Goal: Task Accomplishment & Management: Use online tool/utility

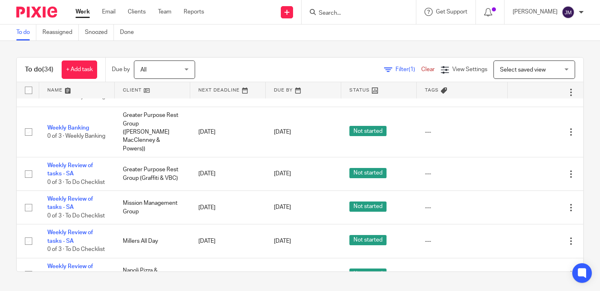
scroll to position [682, 0]
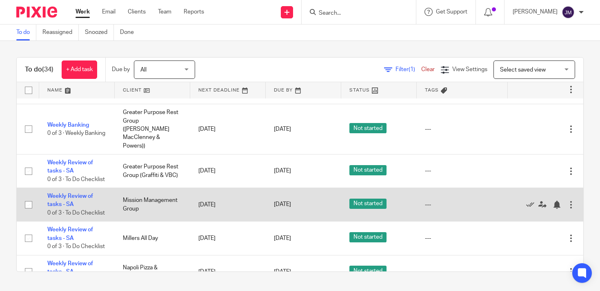
click at [28, 197] on input "checkbox" at bounding box center [29, 205] width 16 height 16
checkbox input "true"
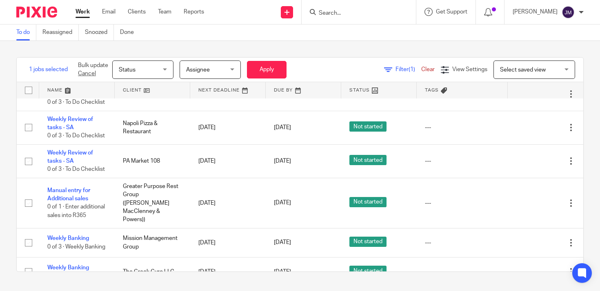
scroll to position [838, 0]
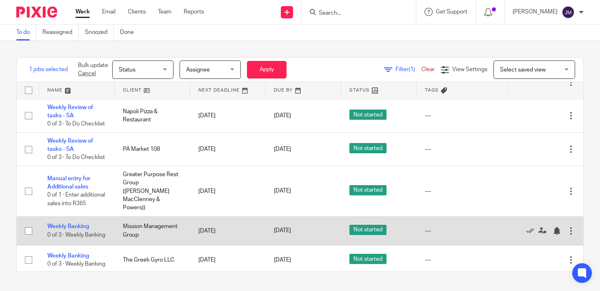
click at [30, 223] on input "checkbox" at bounding box center [29, 231] width 16 height 16
checkbox input "true"
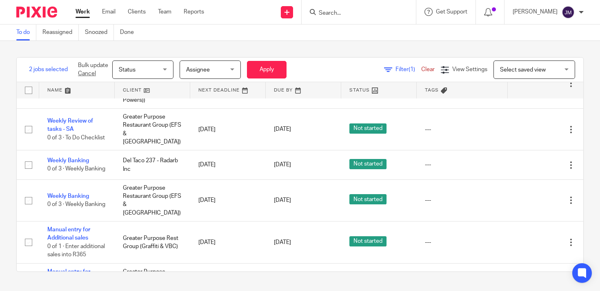
scroll to position [1091, 0]
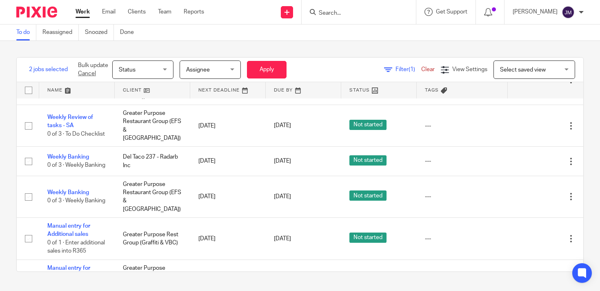
click at [145, 70] on span "Status" at bounding box center [140, 69] width 43 height 17
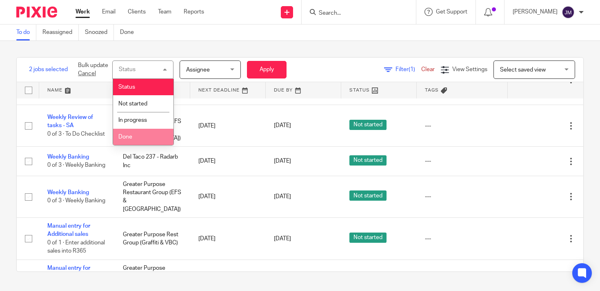
click at [152, 137] on li "Done" at bounding box center [143, 137] width 60 height 17
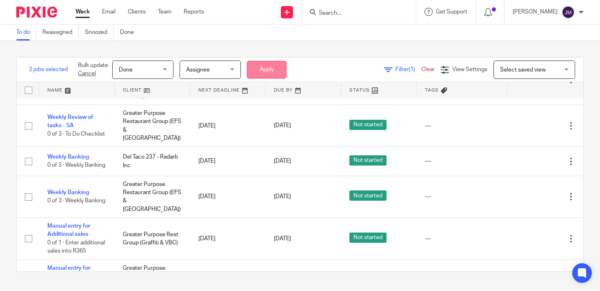
click at [281, 69] on button "Apply" at bounding box center [267, 70] width 40 height 18
